Goal: Task Accomplishment & Management: Manage account settings

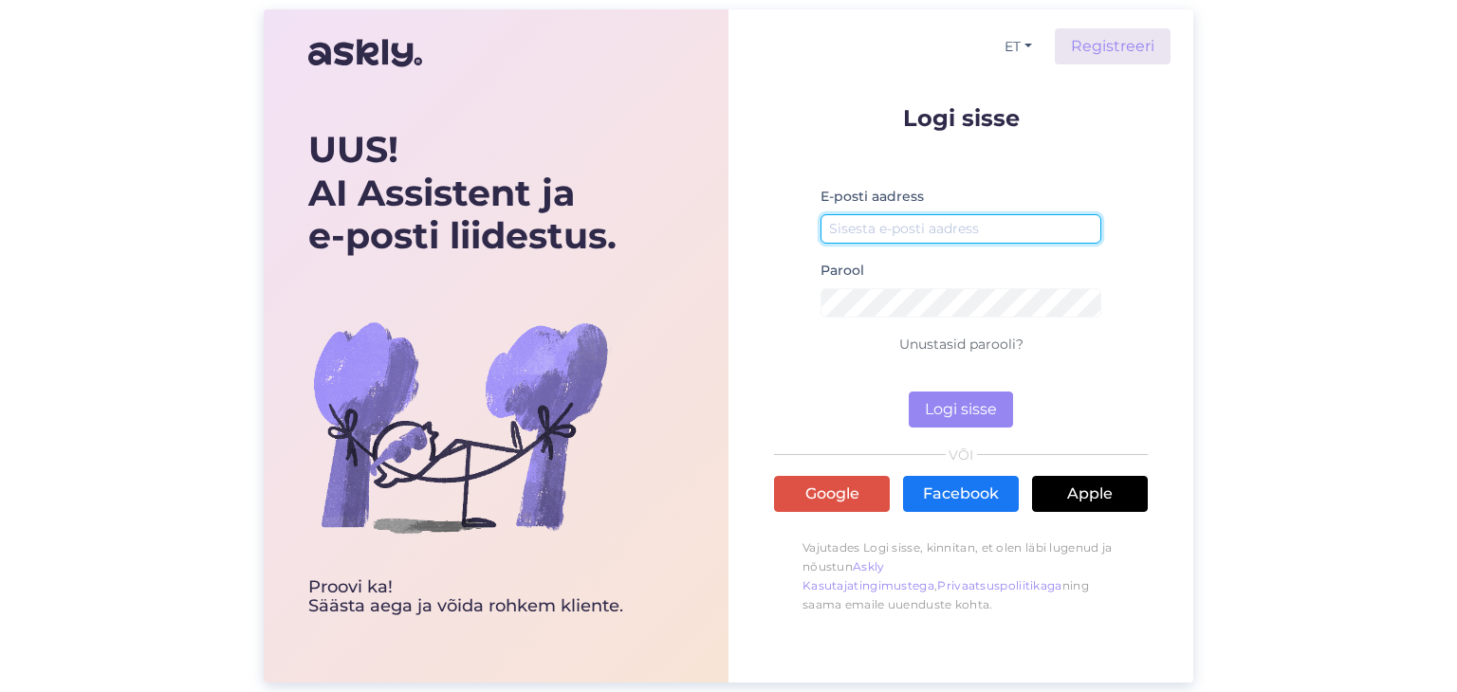
click at [876, 227] on input "email" at bounding box center [960, 228] width 281 height 29
type input "[PERSON_NAME][EMAIL_ADDRESS][DOMAIN_NAME]"
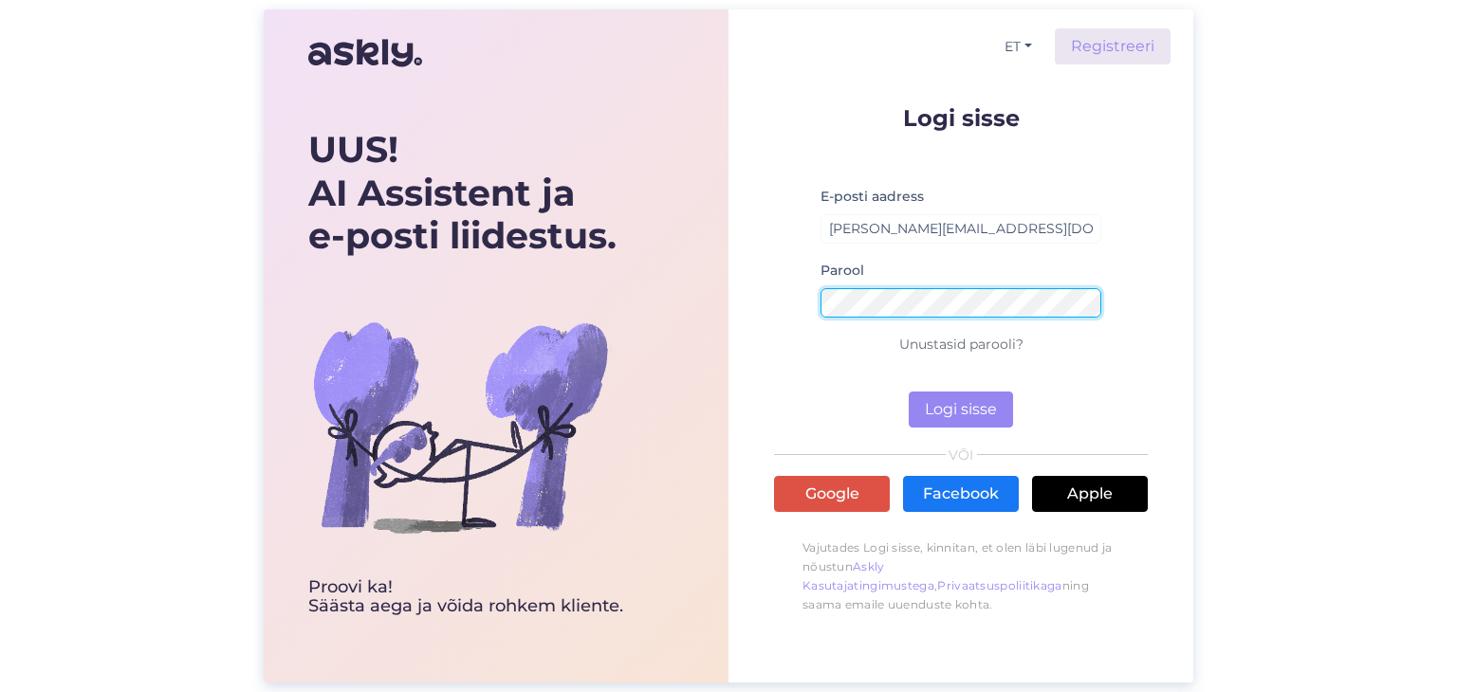
click at [909, 392] on button "Logi sisse" at bounding box center [961, 410] width 104 height 36
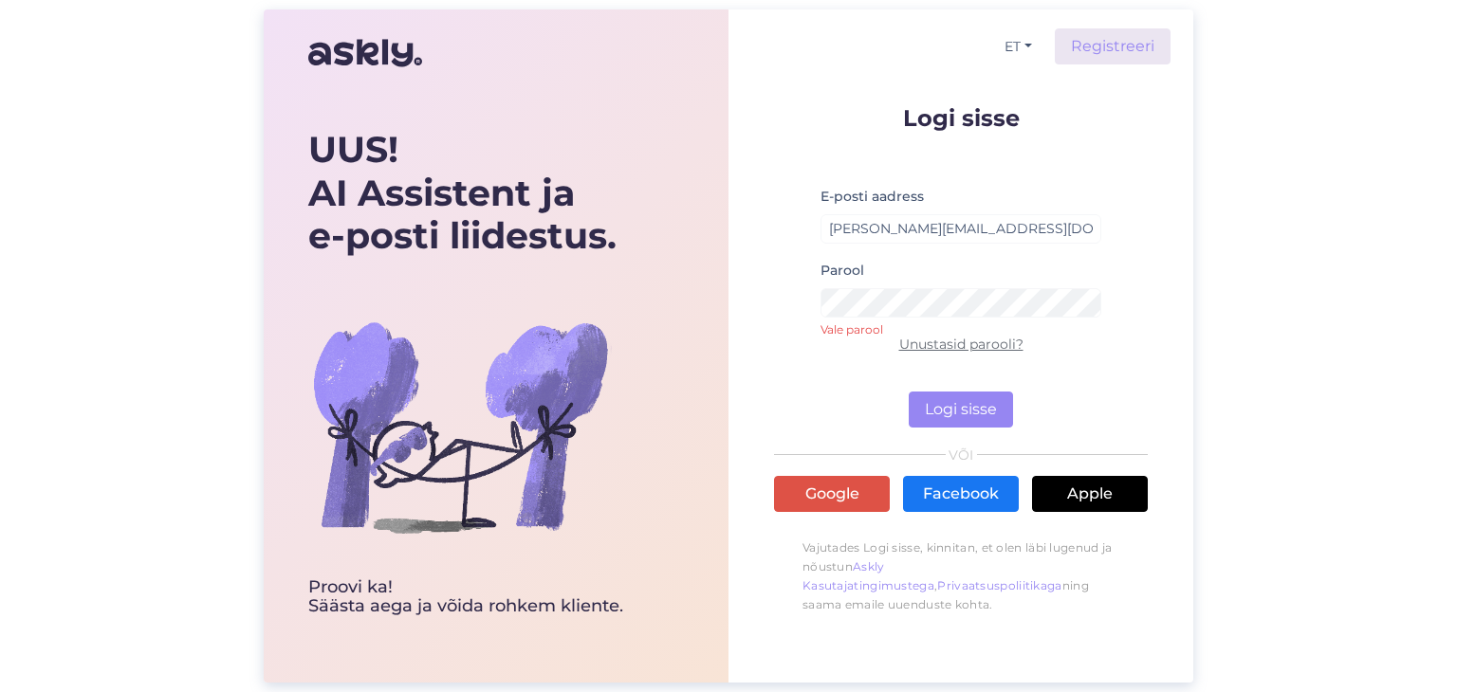
click at [948, 342] on link "Unustasid parooli?" at bounding box center [961, 344] width 124 height 17
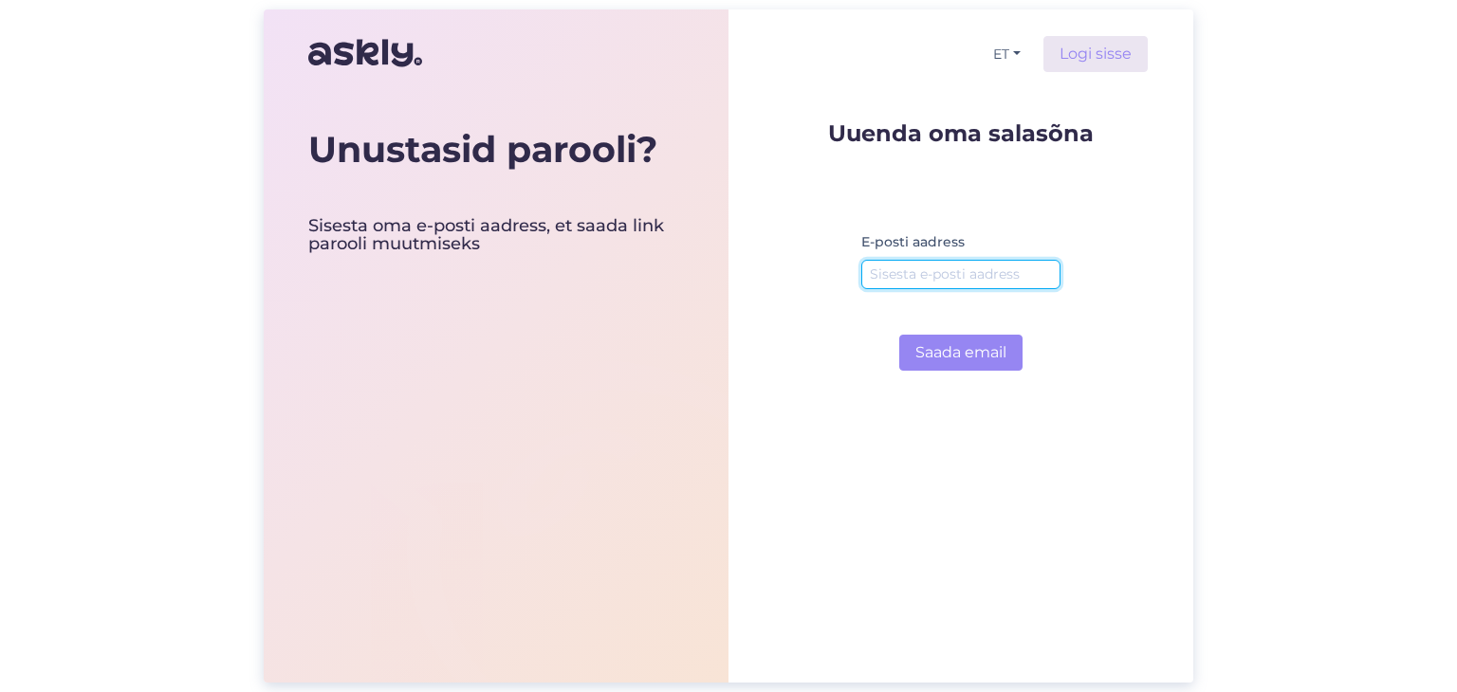
click at [924, 281] on input "email" at bounding box center [960, 274] width 199 height 29
type input "[PERSON_NAME][EMAIL_ADDRESS][DOMAIN_NAME]"
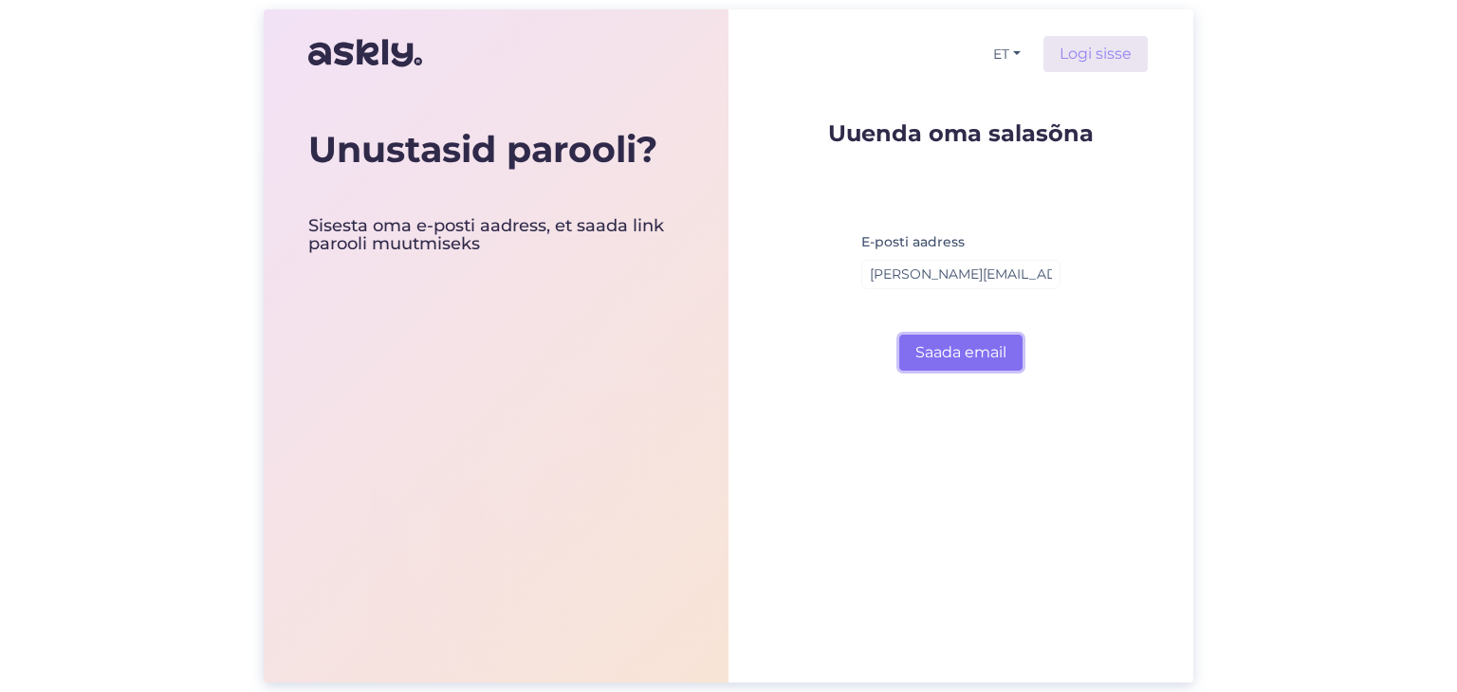
click at [962, 355] on button "Saada email" at bounding box center [960, 353] width 123 height 36
